Goal: Task Accomplishment & Management: Complete application form

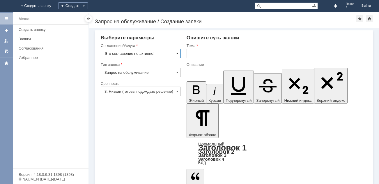
click at [177, 53] on span at bounding box center [177, 53] width 2 height 5
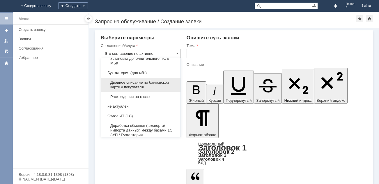
scroll to position [798, 0]
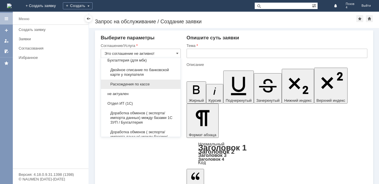
click at [130, 86] on span "Расхождения по кассе" at bounding box center [141, 84] width 73 height 5
type input "Расхождения по кассе"
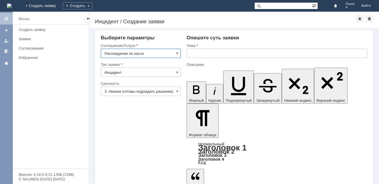
scroll to position [0, 0]
click at [171, 91] on input "3. Низкая (готовы подождать решение)" at bounding box center [141, 90] width 80 height 9
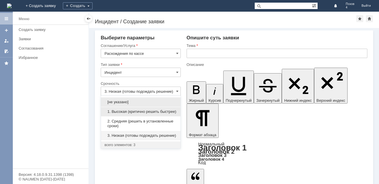
click at [165, 112] on span "1. Высокая (критично решить быстрее)" at bounding box center [141, 111] width 73 height 5
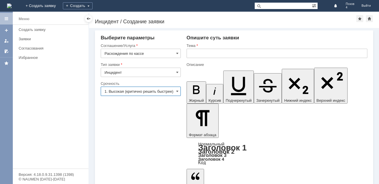
type input "1. Высокая (критично решить быстрее)"
click at [194, 54] on input "text" at bounding box center [277, 53] width 181 height 9
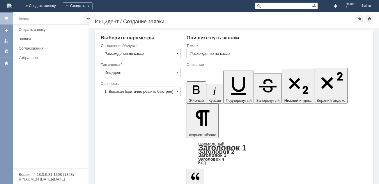
type input "Расхождение по кассе"
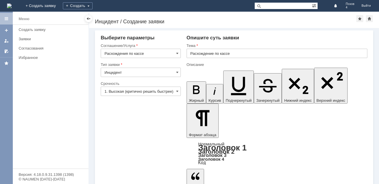
click at [211, 136] on body "Идет загрузка, пожалуйста, подождите. На домашнюю + Создать заявку Создать Пско…" at bounding box center [189, 92] width 379 height 184
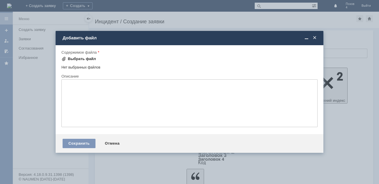
click at [75, 57] on div "Выбрать файл" at bounding box center [82, 58] width 28 height 5
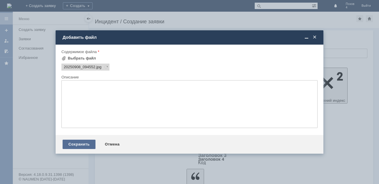
click at [82, 144] on div "Сохранить" at bounding box center [79, 143] width 33 height 9
click at [84, 144] on div "Сохранить" at bounding box center [79, 143] width 33 height 9
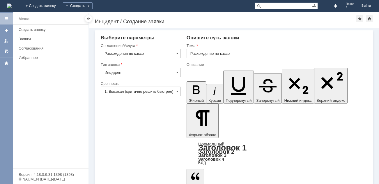
click at [207, 145] on body "Идет загрузка, пожалуйста, подождите. На домашнюю + Создать заявку Создать Пско…" at bounding box center [189, 92] width 379 height 184
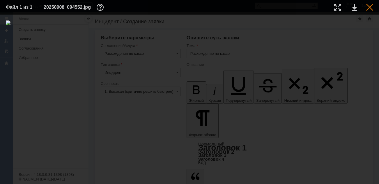
click at [367, 7] on div at bounding box center [369, 7] width 7 height 7
